Goal: Transaction & Acquisition: Register for event/course

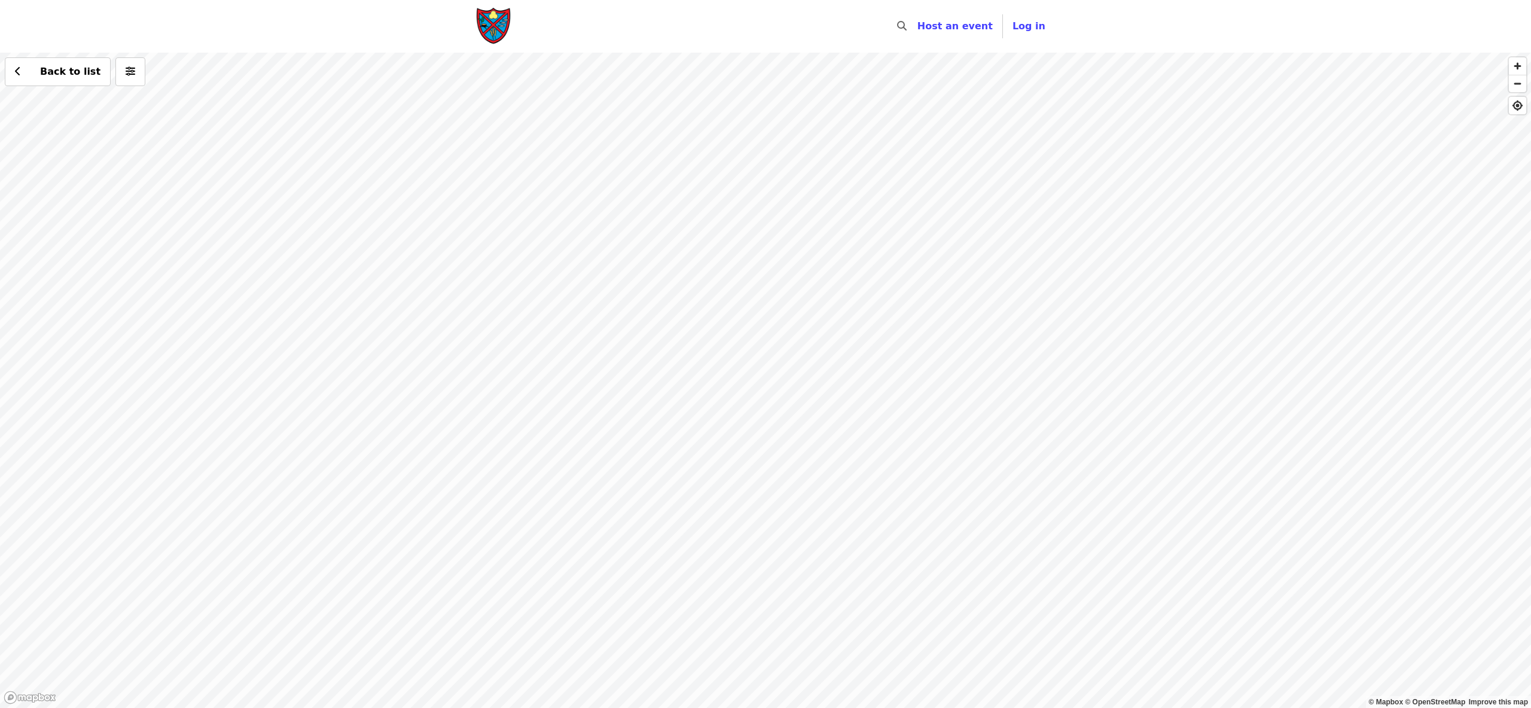
click at [922, 347] on div "Back to list" at bounding box center [765, 381] width 1531 height 656
click at [870, 339] on div "Back to list" at bounding box center [765, 381] width 1531 height 656
click at [736, 107] on div "Back to list" at bounding box center [765, 381] width 1531 height 656
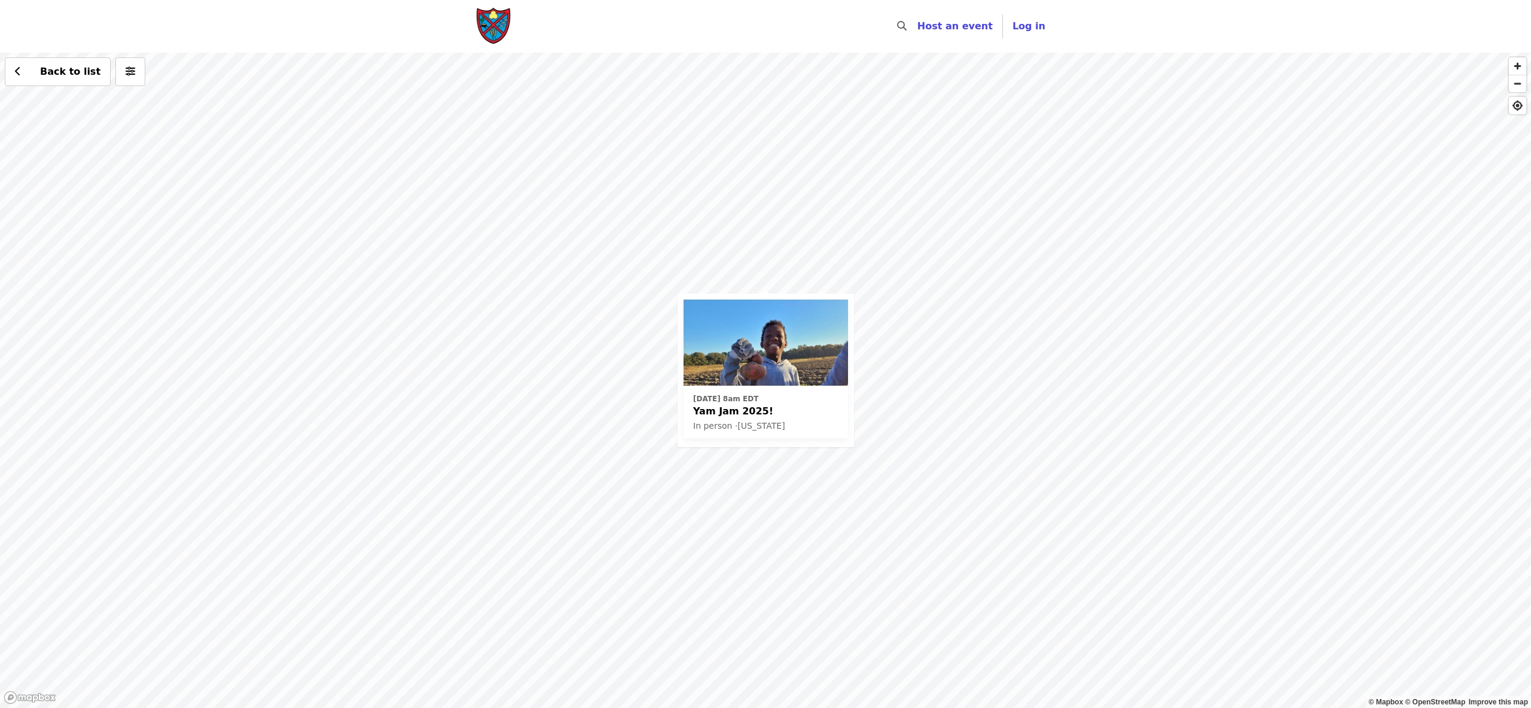
click at [778, 384] on img at bounding box center [766, 343] width 164 height 86
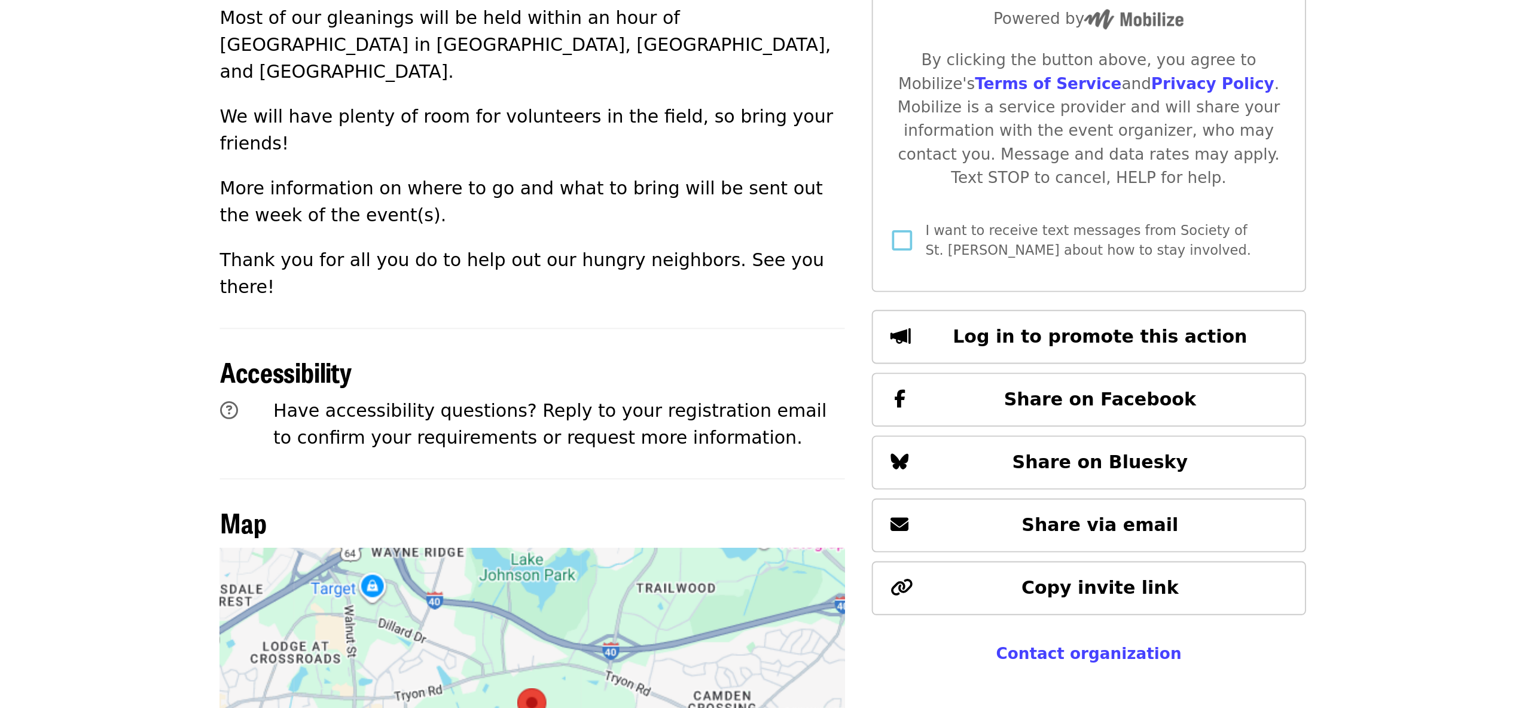
scroll to position [286, 0]
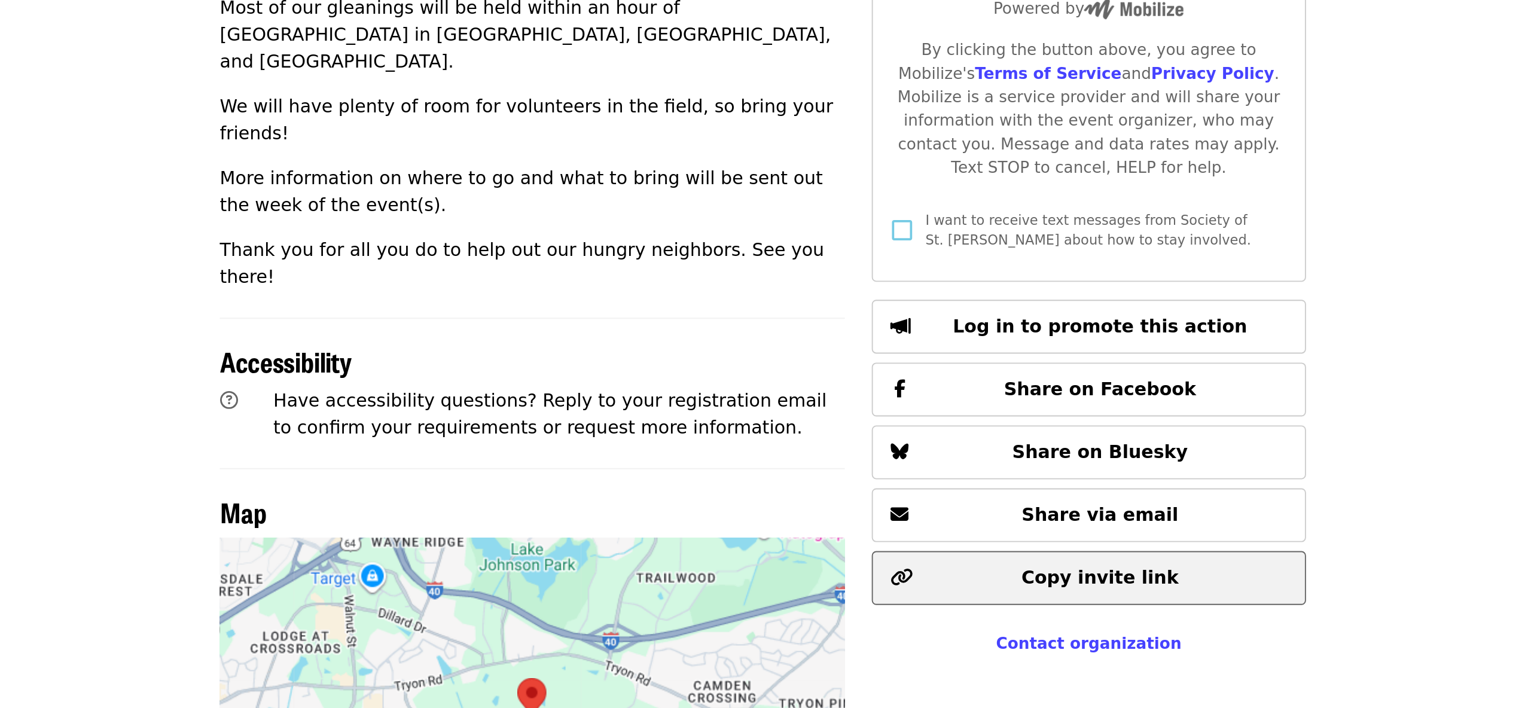
click at [917, 633] on span "Copy invite link" at bounding box center [945, 638] width 84 height 11
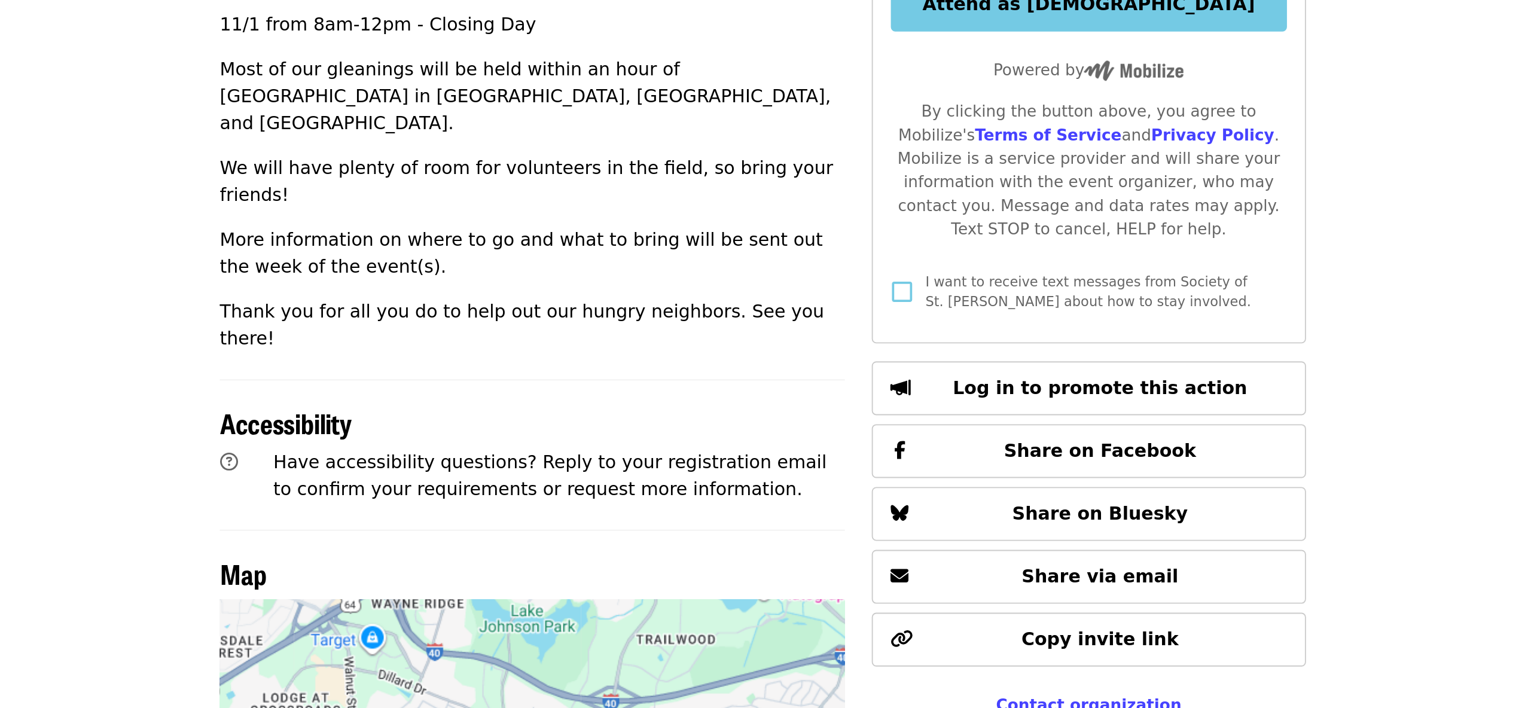
scroll to position [276, 0]
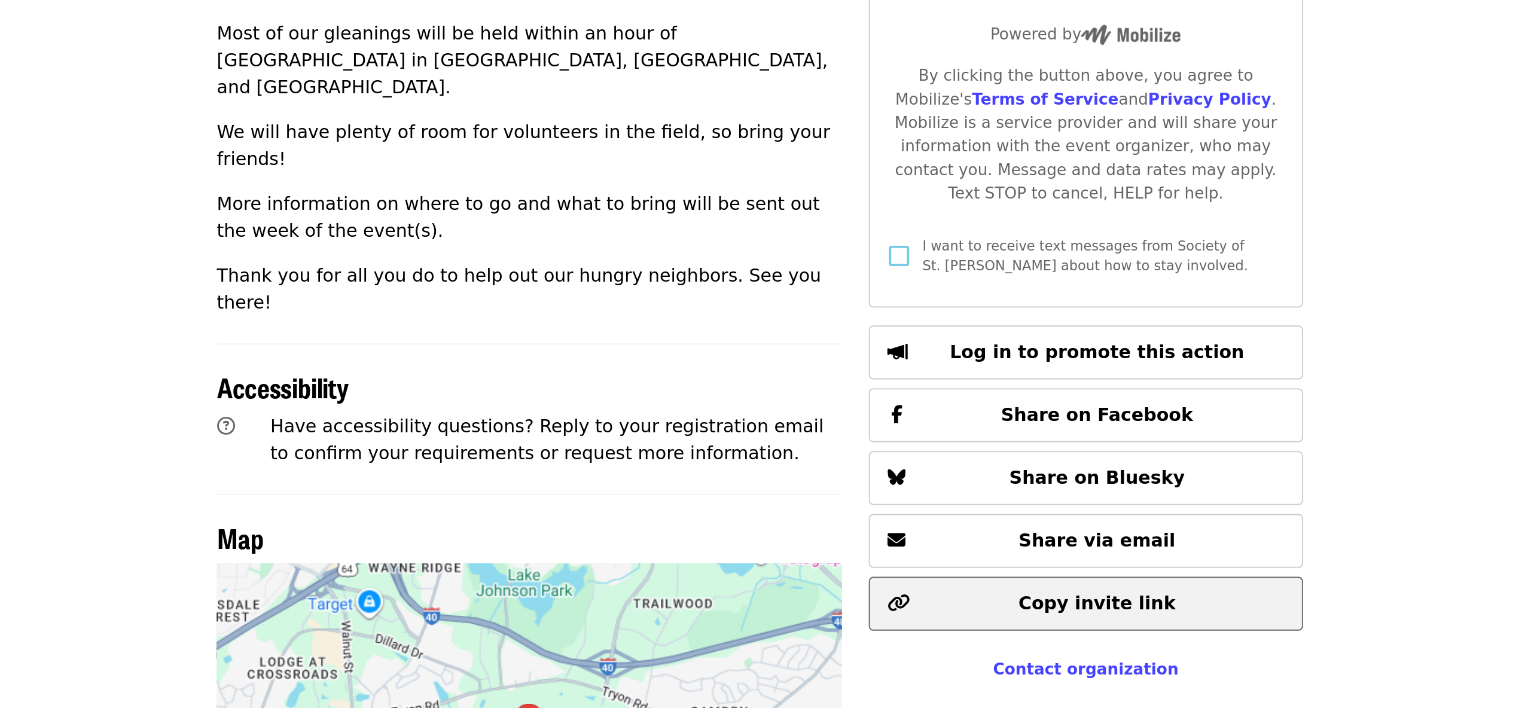
click at [928, 644] on span "Copy invite link" at bounding box center [945, 649] width 84 height 11
